Goal: Task Accomplishment & Management: Complete application form

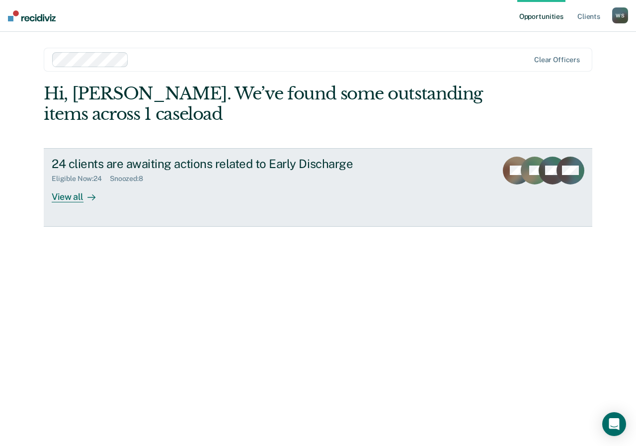
click at [76, 196] on div "View all" at bounding box center [80, 192] width 56 height 19
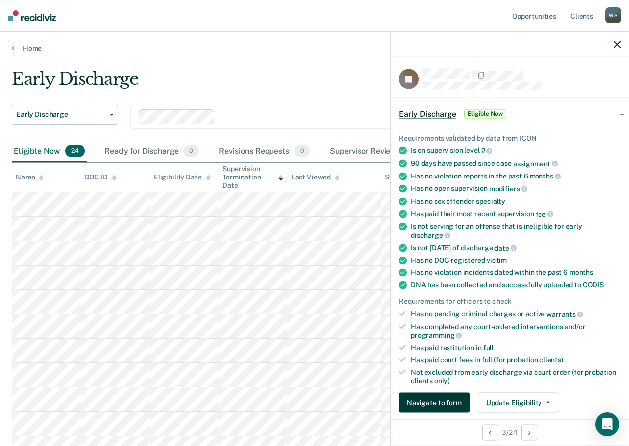
click at [453, 404] on button "Navigate to form" at bounding box center [434, 403] width 71 height 20
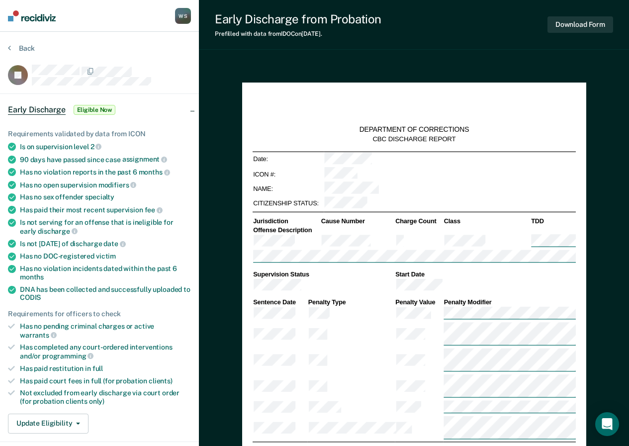
type textarea "x"
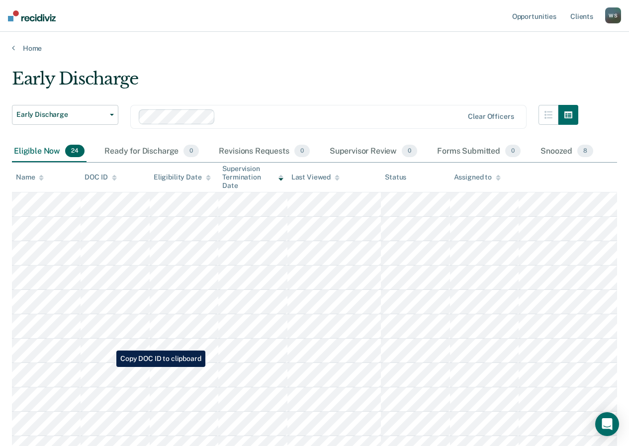
drag, startPoint x: 247, startPoint y: 188, endPoint x: 521, endPoint y: 55, distance: 304.4
click at [521, 55] on main "Early Discharge Early Discharge Early Discharge Clear officers Eligible Now 24 …" at bounding box center [314, 449] width 629 height 793
